Goal: Transaction & Acquisition: Purchase product/service

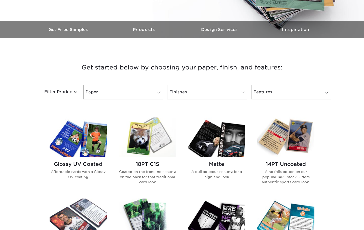
scroll to position [180, 0]
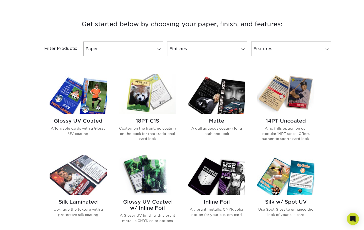
click at [216, 121] on h2 "Matte" at bounding box center [216, 121] width 57 height 6
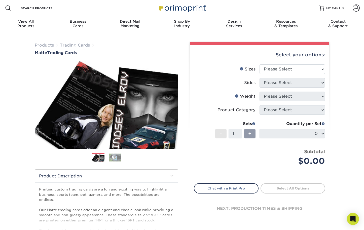
click at [289, 89] on li "Sides Please Select" at bounding box center [259, 85] width 131 height 14
select select "2.50x3.50"
select select "13abbda7-1d64-4f25-8bb2-c179b224825d"
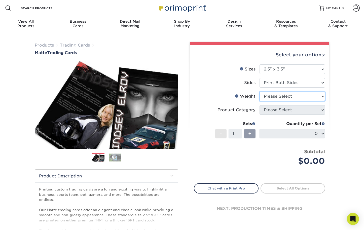
select select "16PT"
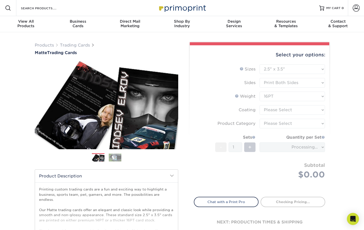
click at [279, 111] on form "Sizes Help Sizes Please Select 2.5" x 3.5" Sides Please Select 16PT - 1" at bounding box center [260, 127] width 132 height 127
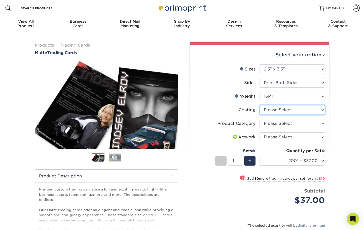
select select "121bb7b5-3b4d-429f-bd8d-bbf80e953313"
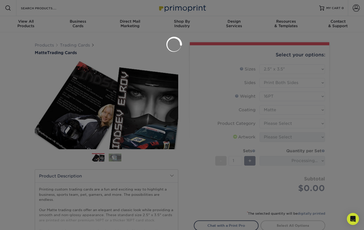
click at [275, 125] on div at bounding box center [182, 115] width 364 height 230
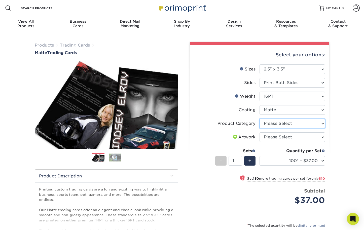
select select "c2f9bce9-36c2-409d-b101-c29d9d031e18"
